Goal: Information Seeking & Learning: Learn about a topic

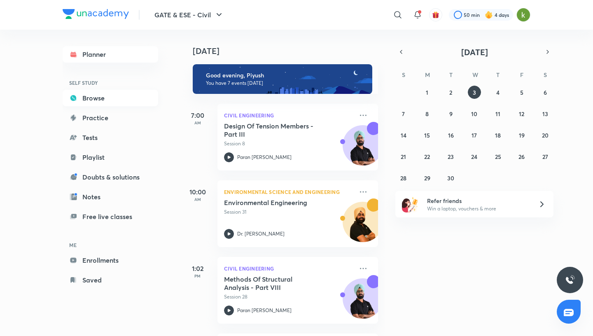
click at [109, 101] on link "Browse" at bounding box center [111, 98] width 96 height 16
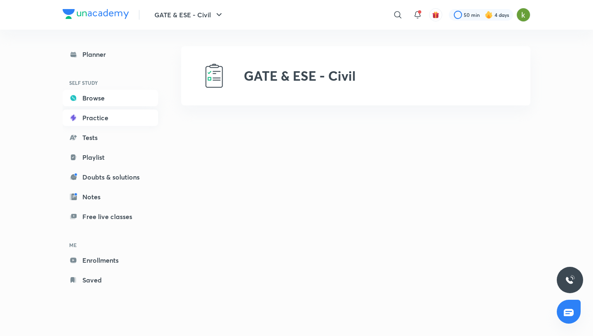
click at [95, 122] on link "Practice" at bounding box center [111, 118] width 96 height 16
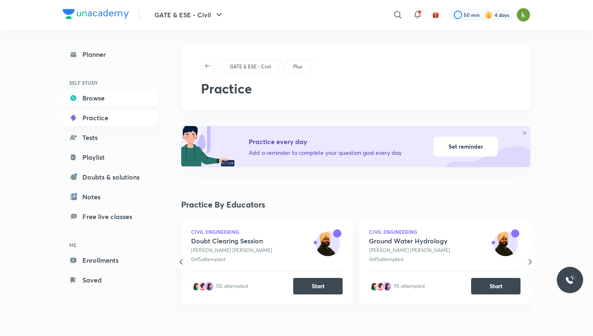
click at [100, 98] on link "Browse" at bounding box center [111, 98] width 96 height 16
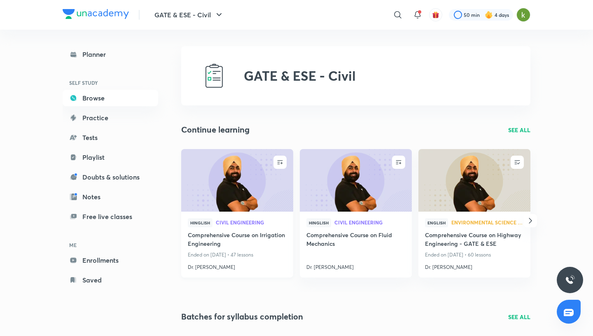
click at [219, 269] on h4 "Dr. [PERSON_NAME]" at bounding box center [237, 265] width 99 height 11
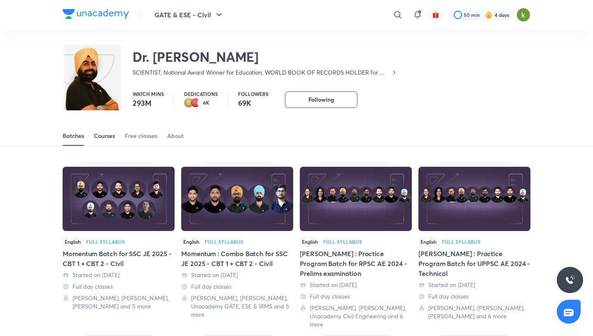
click at [107, 131] on link "Courses" at bounding box center [104, 136] width 21 height 20
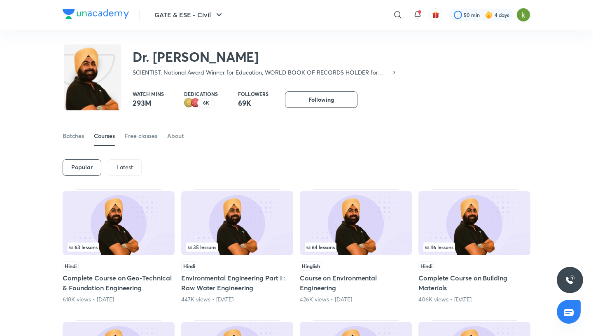
click at [120, 157] on div "Popular Latest" at bounding box center [297, 167] width 468 height 43
click at [125, 163] on div "Latest" at bounding box center [125, 167] width 34 height 16
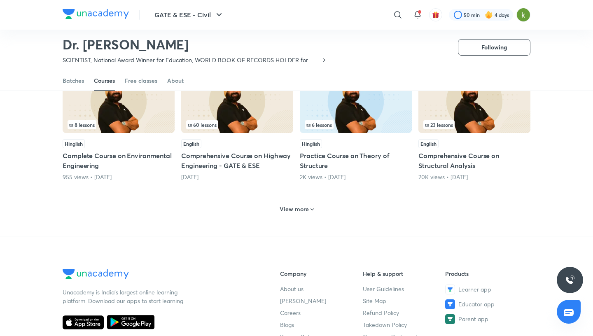
scroll to position [354, 0]
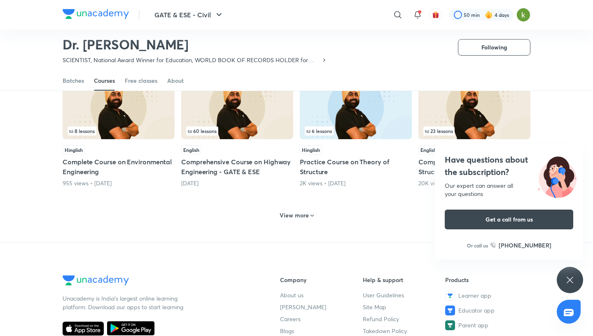
click at [292, 215] on h6 "View more" at bounding box center [294, 215] width 29 height 8
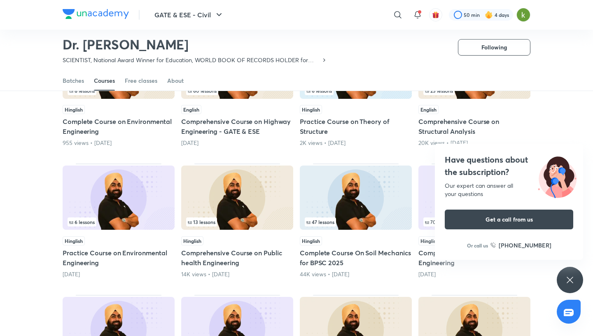
scroll to position [396, 0]
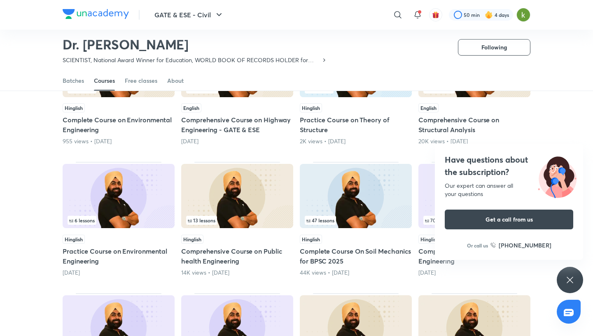
click at [579, 276] on div "Have questions about the subscription? Our expert can answer all your questions…" at bounding box center [570, 280] width 26 height 26
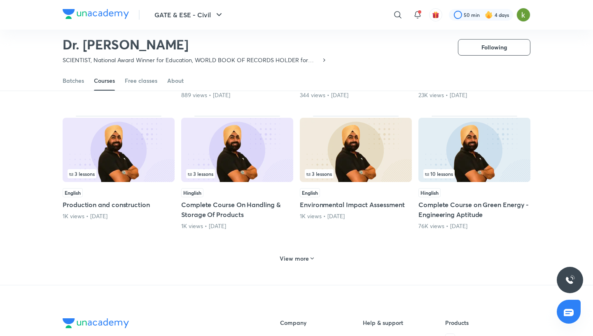
scroll to position [707, 0]
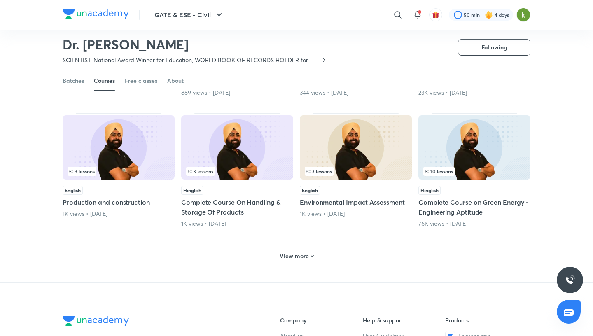
click at [302, 256] on div "View more" at bounding box center [297, 254] width 468 height 21
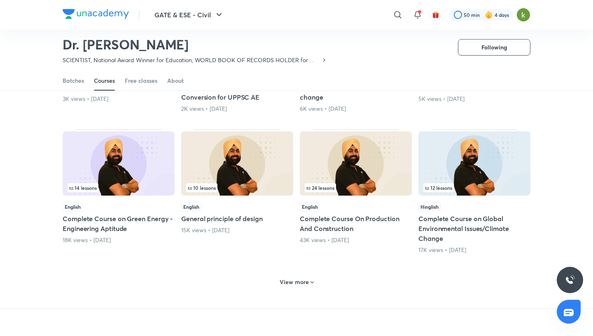
scroll to position [1097, 0]
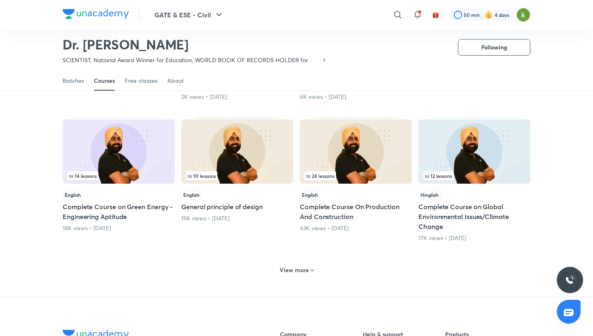
click at [304, 266] on h6 "View more" at bounding box center [294, 270] width 29 height 8
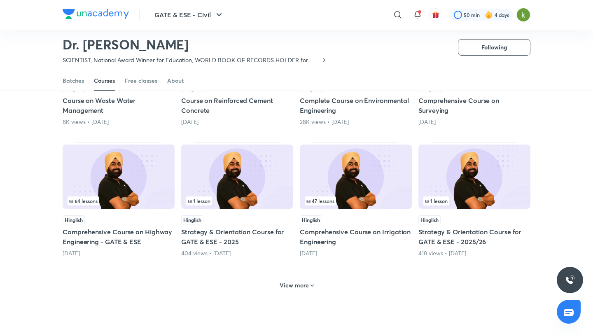
scroll to position [1477, 0]
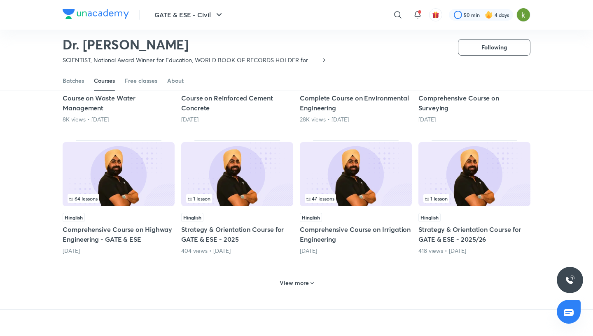
click at [304, 279] on h6 "View more" at bounding box center [294, 283] width 29 height 8
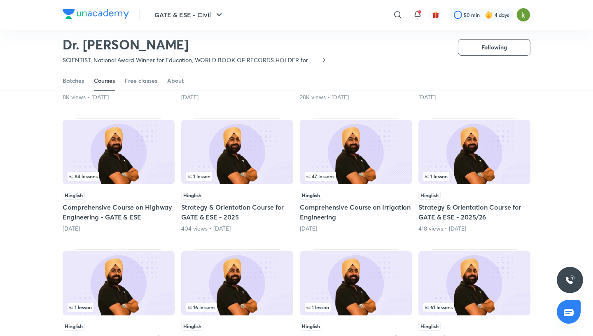
scroll to position [1499, 0]
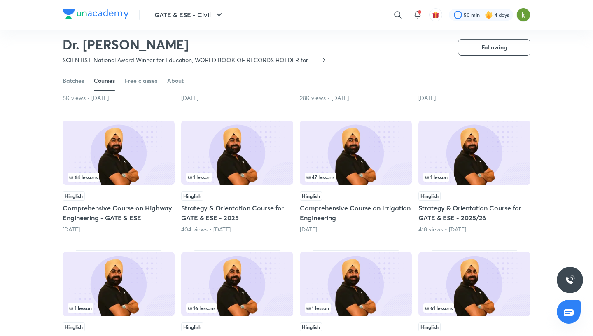
click at [360, 148] on img at bounding box center [356, 153] width 112 height 64
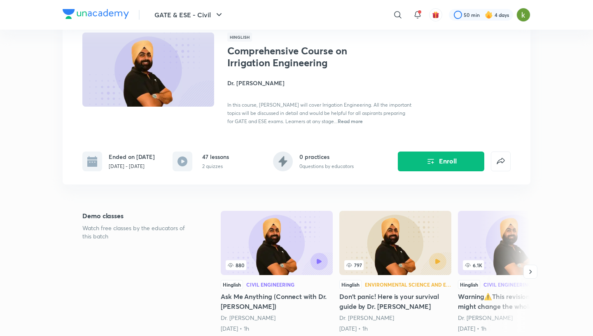
scroll to position [55, 0]
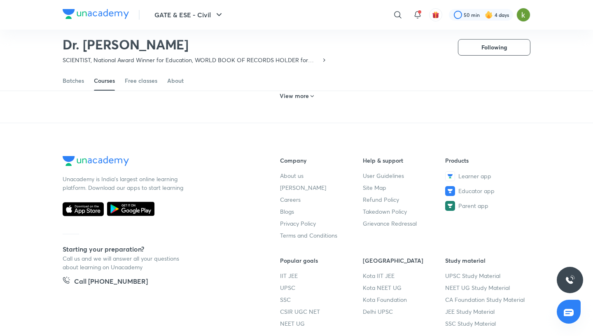
scroll to position [436, 0]
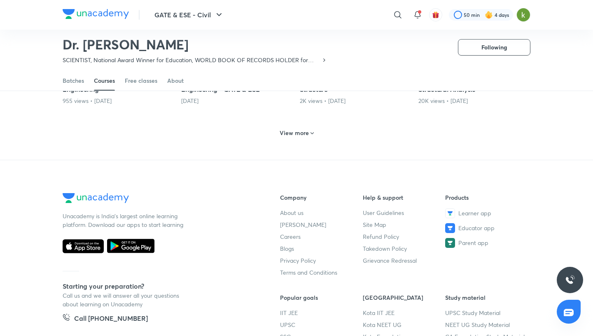
click at [304, 132] on h6 "View more" at bounding box center [294, 133] width 29 height 8
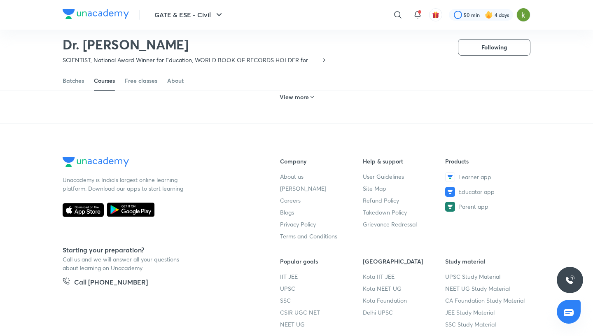
scroll to position [818, 0]
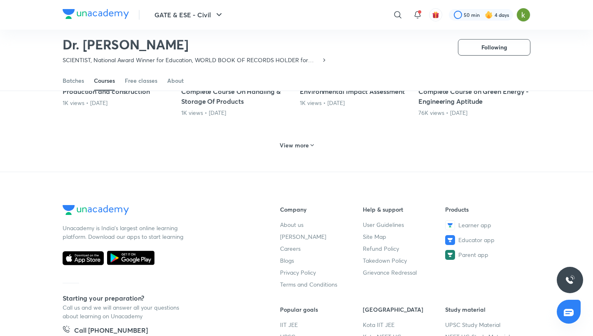
click at [306, 141] on h6 "View more" at bounding box center [294, 145] width 29 height 8
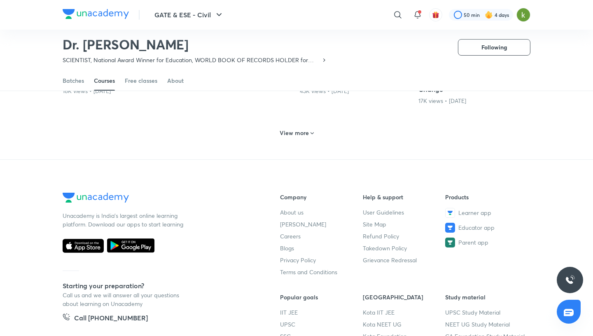
scroll to position [1232, 0]
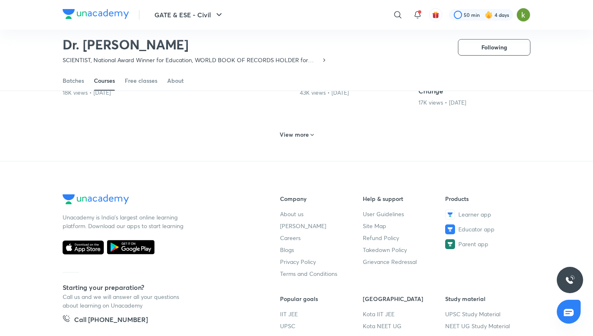
click at [302, 131] on h6 "View more" at bounding box center [294, 135] width 29 height 8
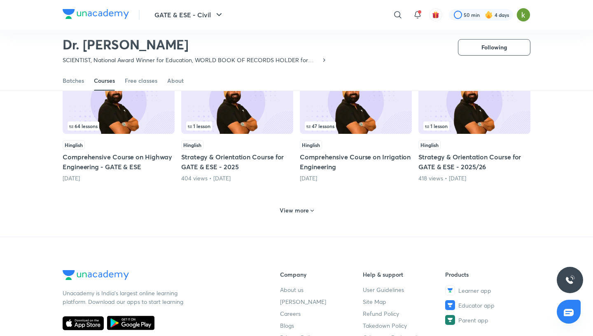
scroll to position [1546, 0]
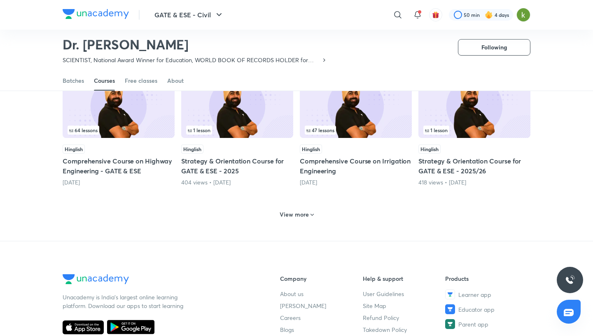
click at [307, 211] on h6 "View more" at bounding box center [294, 215] width 29 height 8
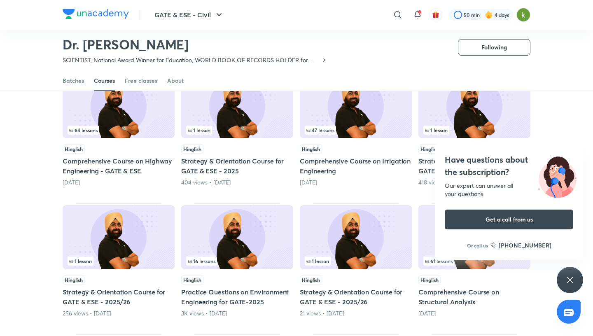
click at [569, 272] on div "Have questions about the subscription? Our expert can answer all your questions…" at bounding box center [570, 280] width 26 height 26
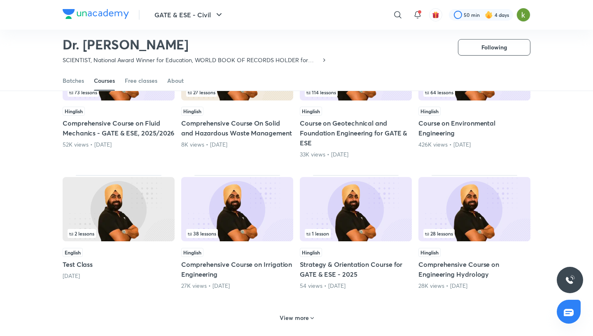
scroll to position [1846, 0]
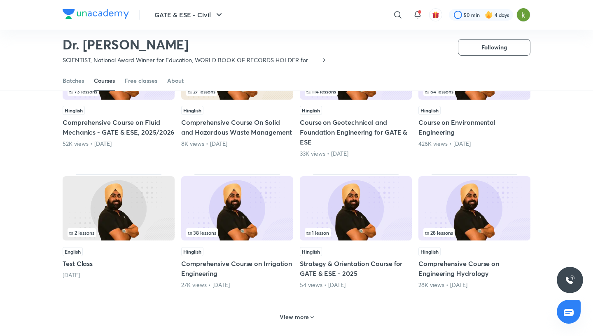
click at [268, 228] on div "38 lessons" at bounding box center [237, 232] width 102 height 9
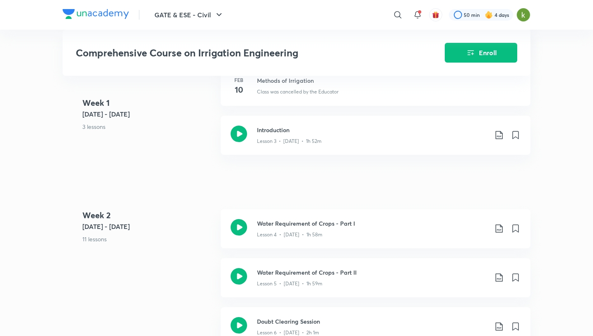
scroll to position [417, 0]
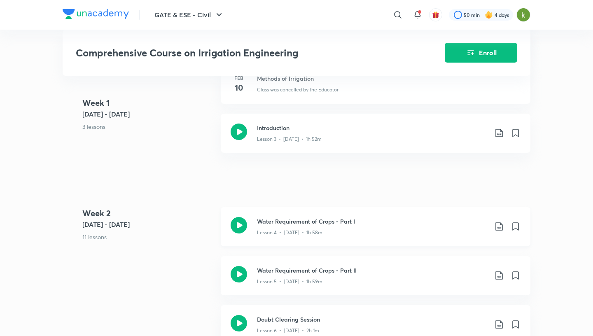
click at [241, 229] on icon at bounding box center [239, 225] width 16 height 16
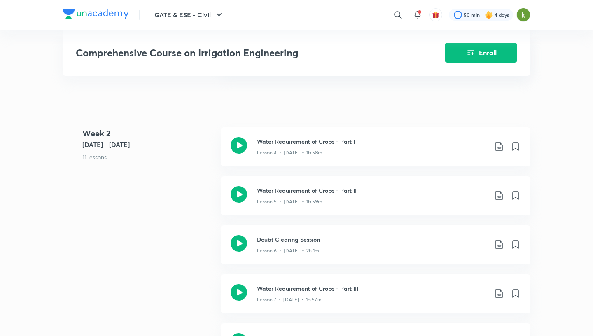
scroll to position [506, 0]
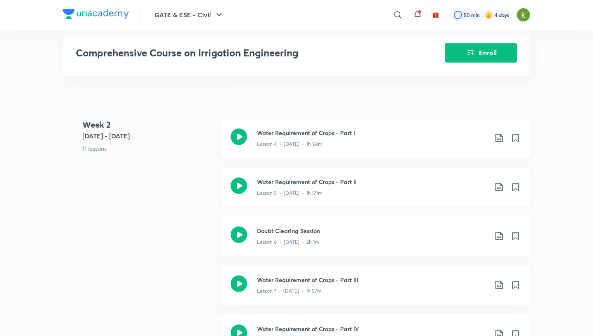
click at [246, 187] on icon at bounding box center [239, 186] width 16 height 16
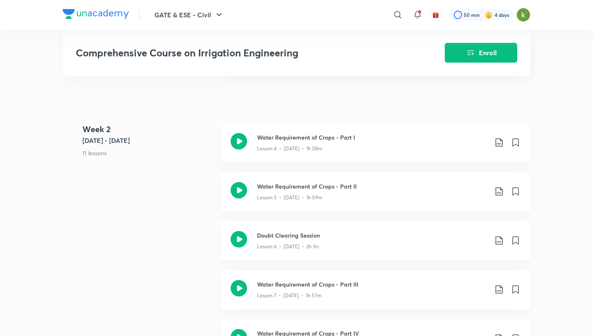
scroll to position [512, 0]
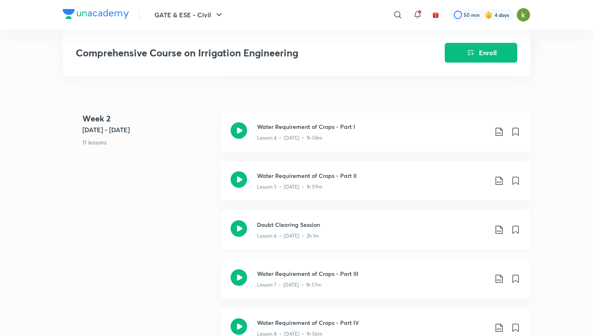
click at [243, 230] on icon at bounding box center [239, 228] width 16 height 16
